Goal: Information Seeking & Learning: Compare options

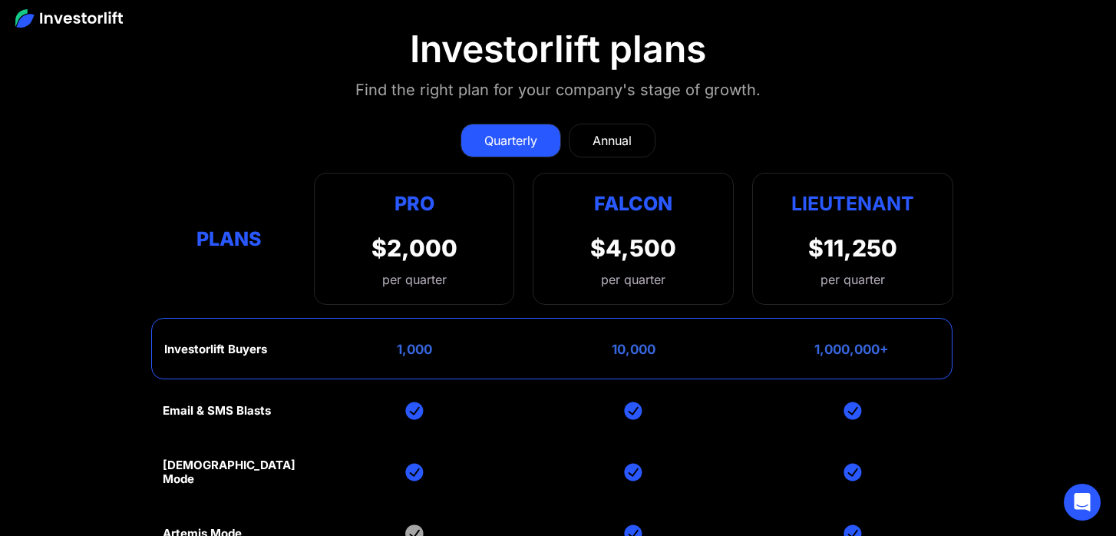
scroll to position [6013, 0]
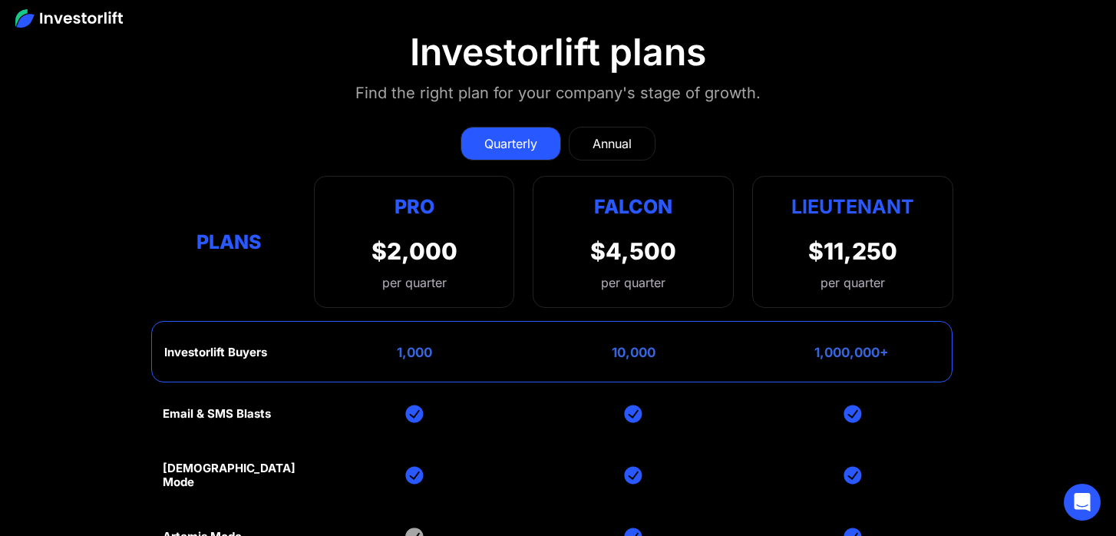
click at [823, 91] on section "Investorlift plans Find the right plan for your company's stage of growth. Quar…" at bounding box center [558, 410] width 1116 height 835
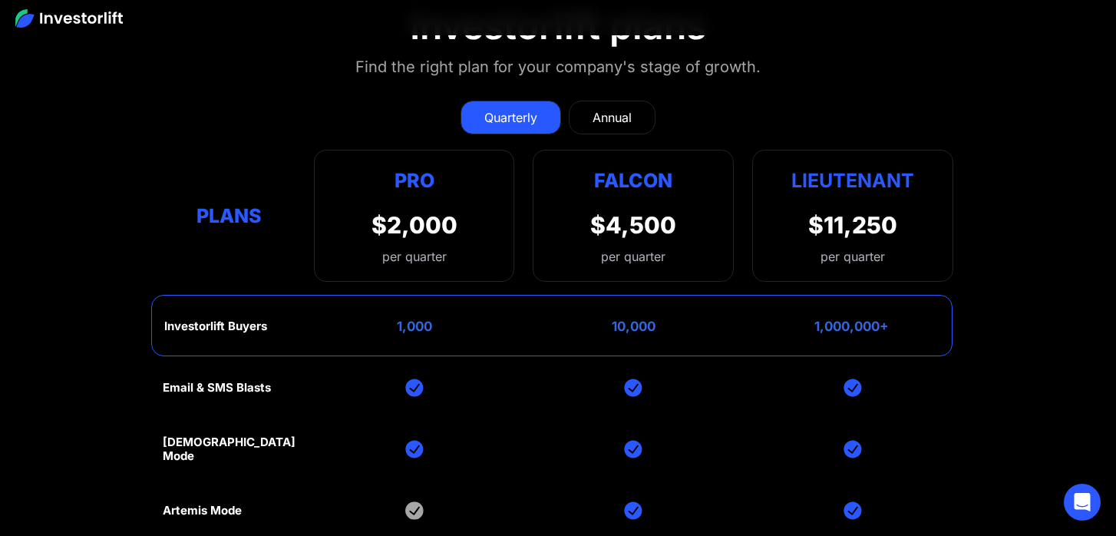
scroll to position [6041, 0]
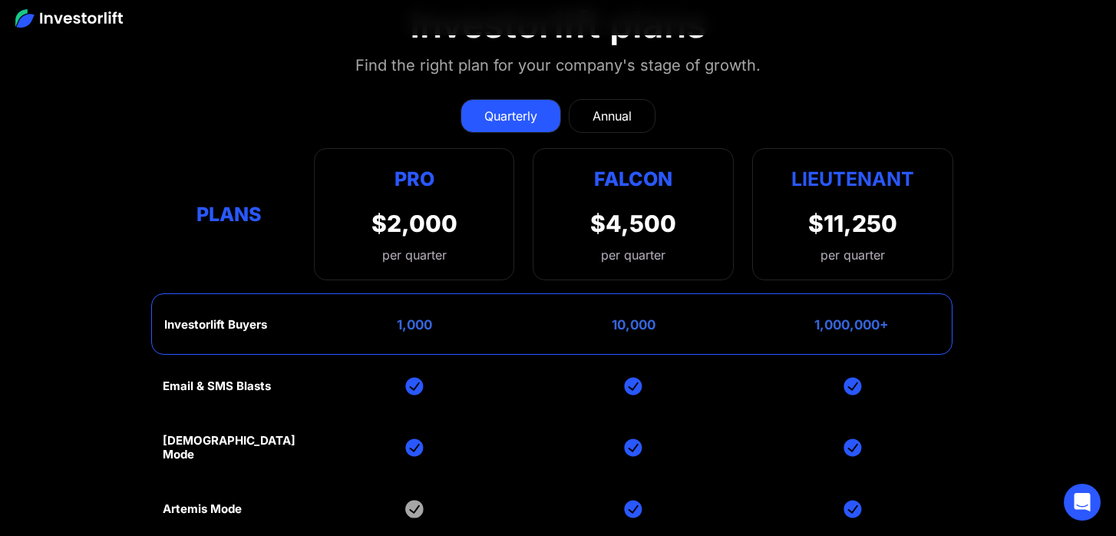
click at [429, 213] on div "$2,000" at bounding box center [414, 223] width 86 height 28
click at [409, 325] on div "1,000" at bounding box center [414, 324] width 35 height 15
click at [414, 325] on div "1,000" at bounding box center [414, 324] width 35 height 15
click at [626, 227] on div "$4,500" at bounding box center [633, 223] width 86 height 28
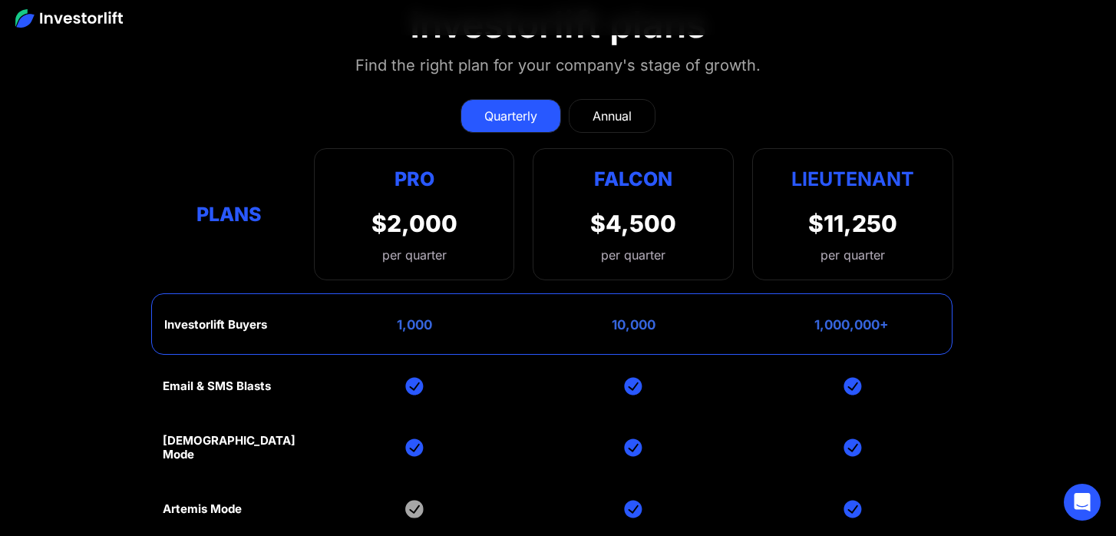
click at [631, 321] on div "10,000" at bounding box center [634, 324] width 44 height 15
click at [658, 227] on div "$4,500" at bounding box center [633, 223] width 86 height 28
click at [846, 328] on div "1,000,000+" at bounding box center [851, 324] width 74 height 15
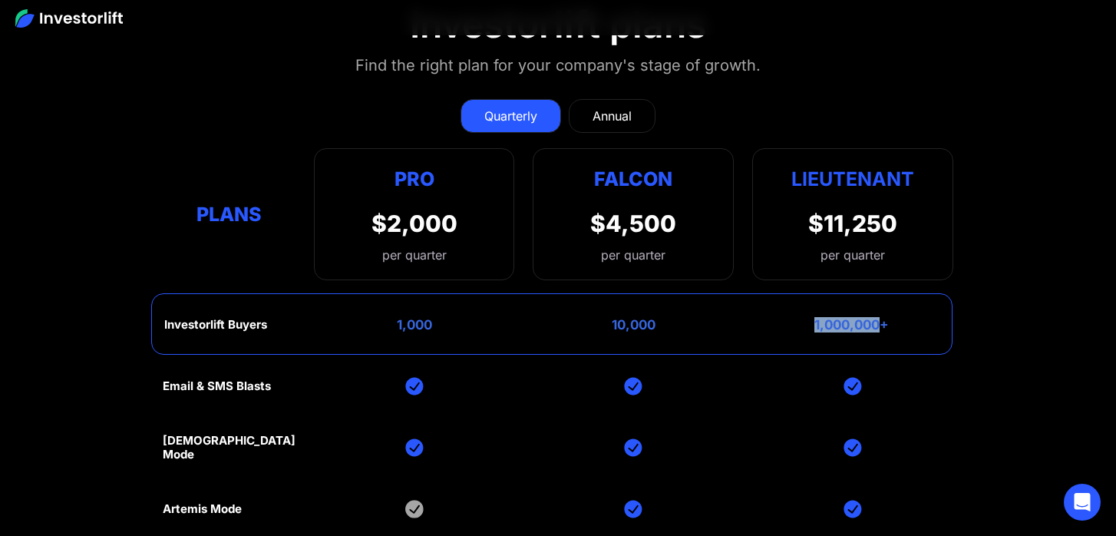
click at [846, 328] on div "1,000,000+" at bounding box center [851, 324] width 74 height 15
click at [1003, 215] on section "Investorlift plans Find the right plan for your company's stage of growth. Quar…" at bounding box center [558, 382] width 1116 height 835
click at [605, 107] on div "Annual" at bounding box center [611, 116] width 39 height 18
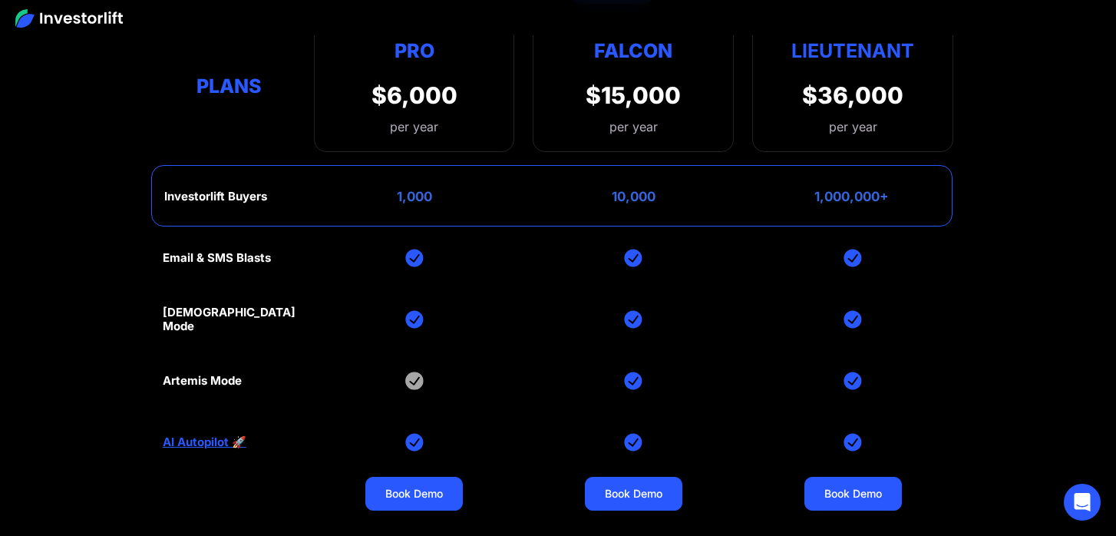
scroll to position [6021, 0]
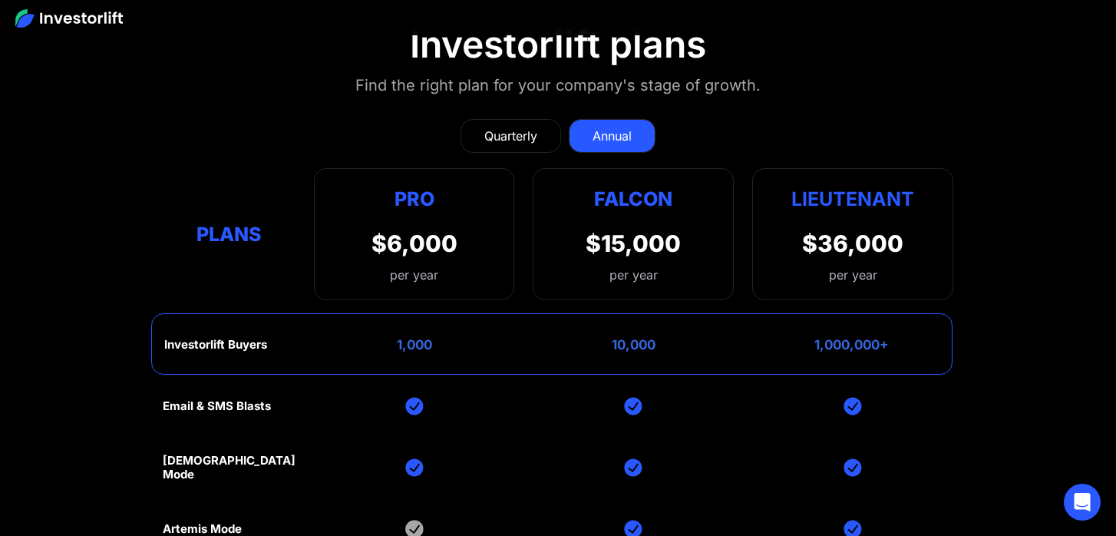
click at [513, 131] on div "Quarterly" at bounding box center [510, 136] width 53 height 18
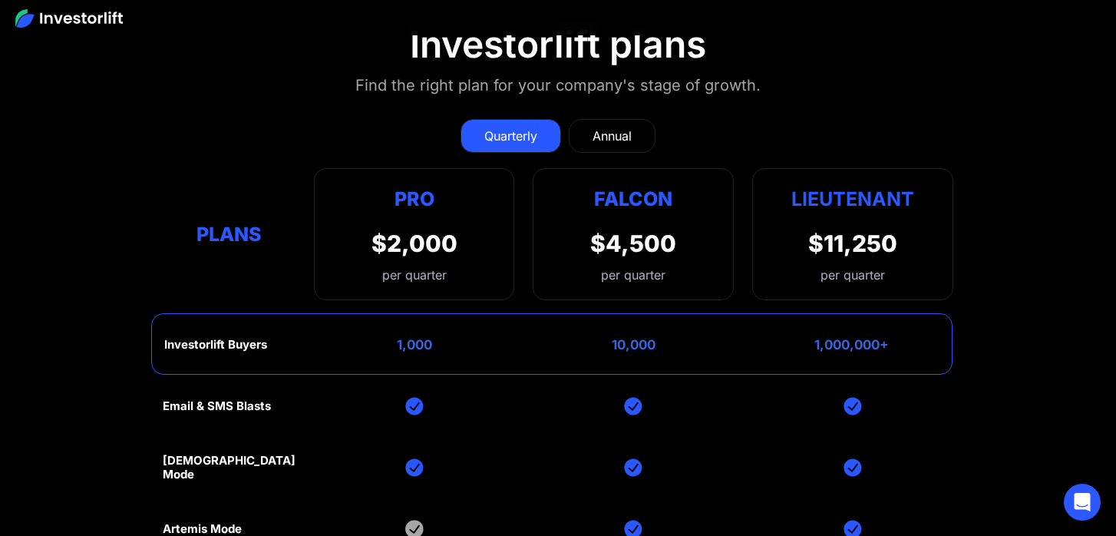
click at [312, 129] on div "Quarterly Annual" at bounding box center [558, 136] width 791 height 34
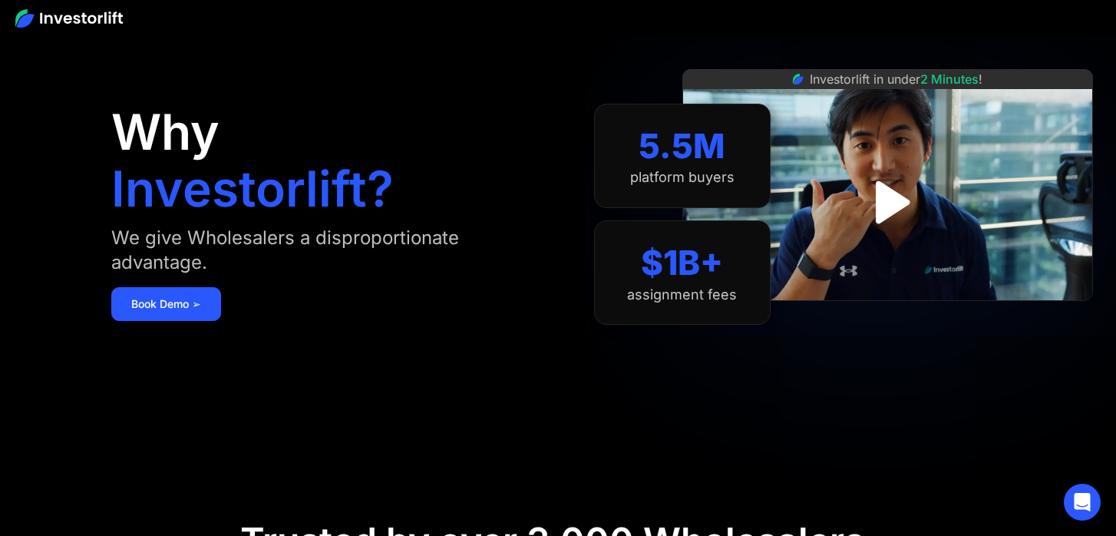
scroll to position [0, 0]
